Goal: Information Seeking & Learning: Learn about a topic

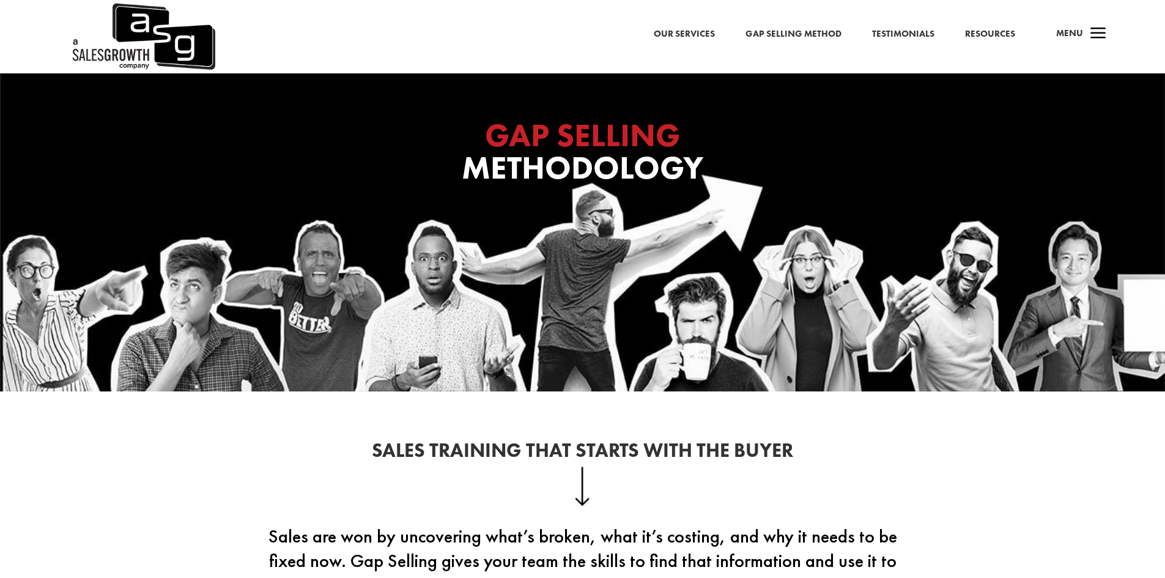
click at [773, 39] on span "a" at bounding box center [1098, 34] width 24 height 24
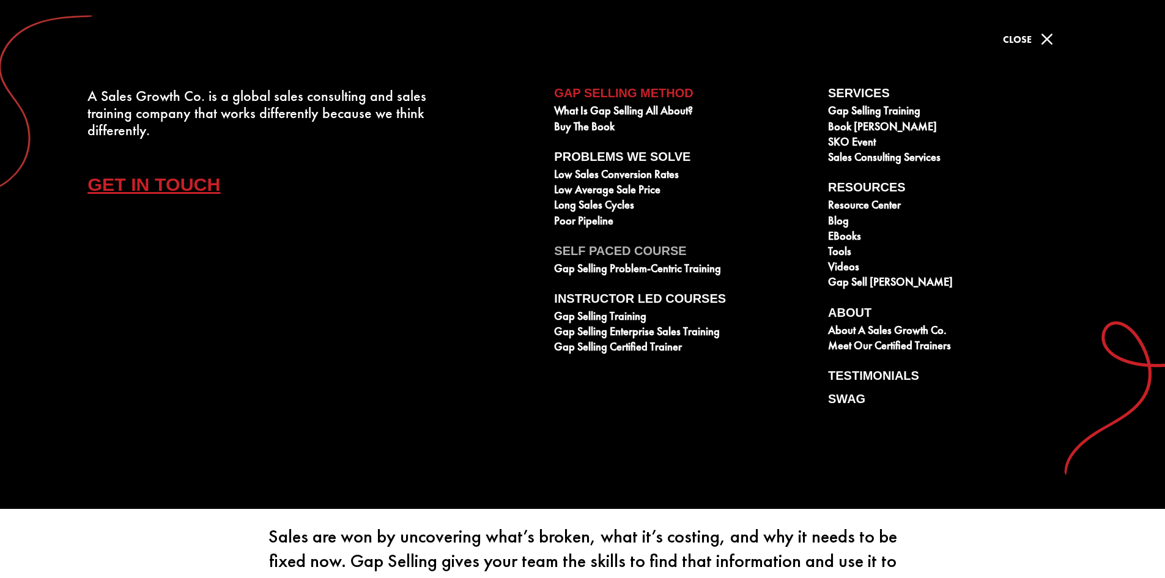
click at [635, 256] on link "Self Paced Course" at bounding box center [684, 253] width 260 height 18
click at [632, 266] on link "Gap Selling Problem-Centric Training" at bounding box center [684, 269] width 260 height 15
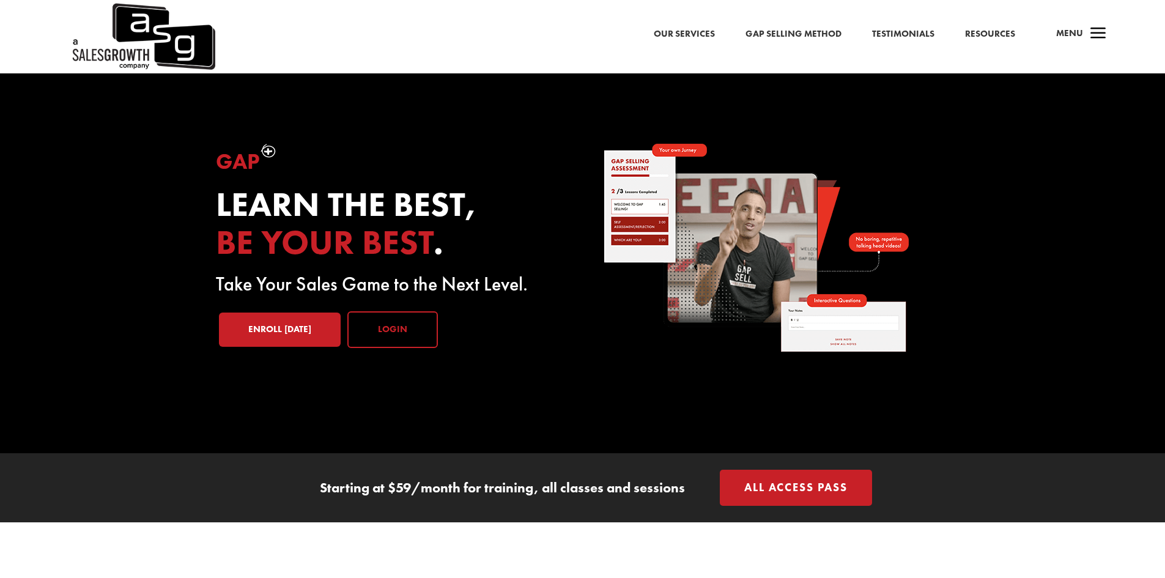
click at [395, 333] on link "Login" at bounding box center [392, 329] width 90 height 37
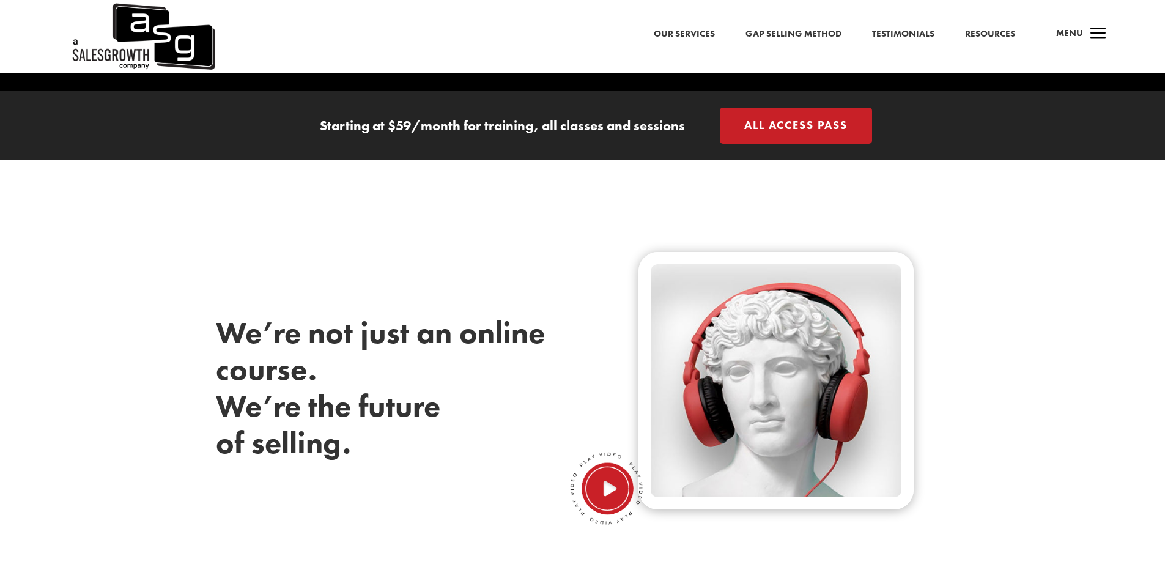
scroll to position [306, 0]
